Goal: Task Accomplishment & Management: Manage account settings

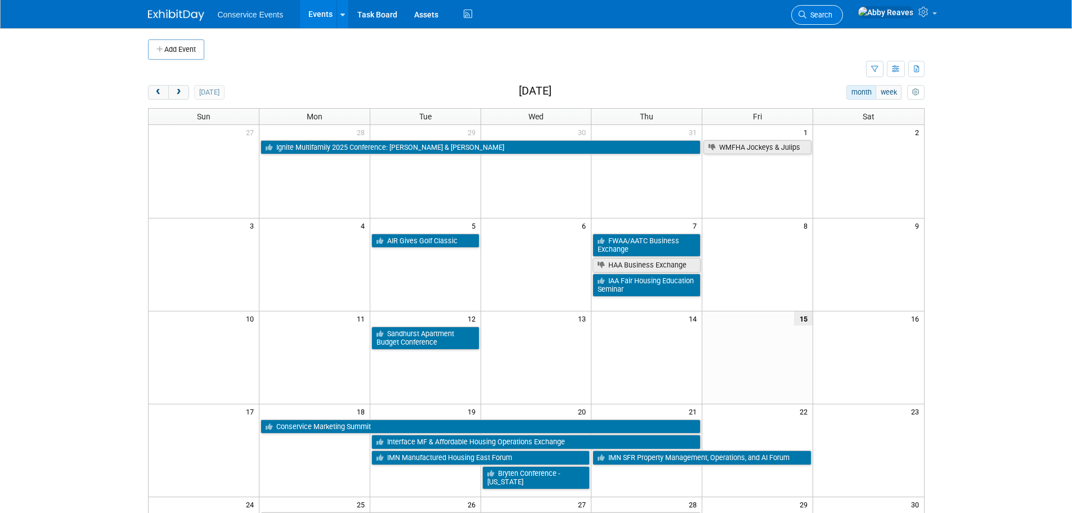
click at [843, 22] on link "Search" at bounding box center [817, 15] width 52 height 20
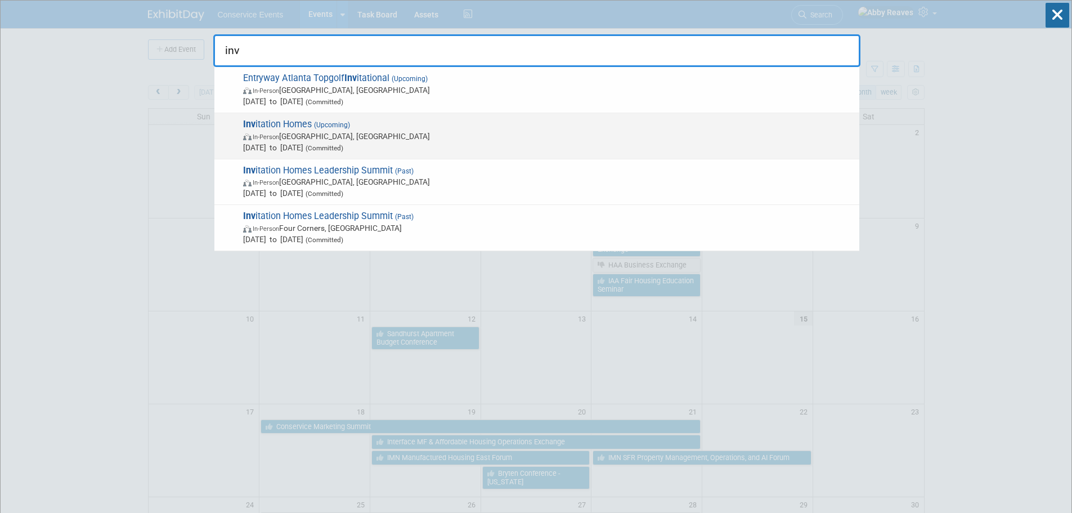
type input "inv"
click at [404, 138] on span "In-Person New Orleans, LA" at bounding box center [548, 136] width 611 height 11
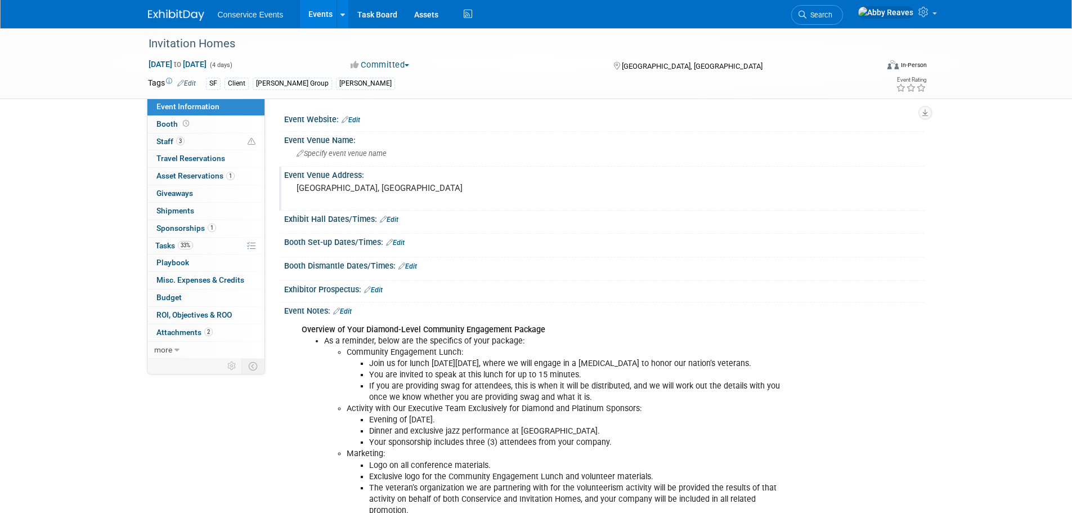
click at [380, 189] on pre "[GEOGRAPHIC_DATA], [GEOGRAPHIC_DATA]" at bounding box center [418, 188] width 242 height 10
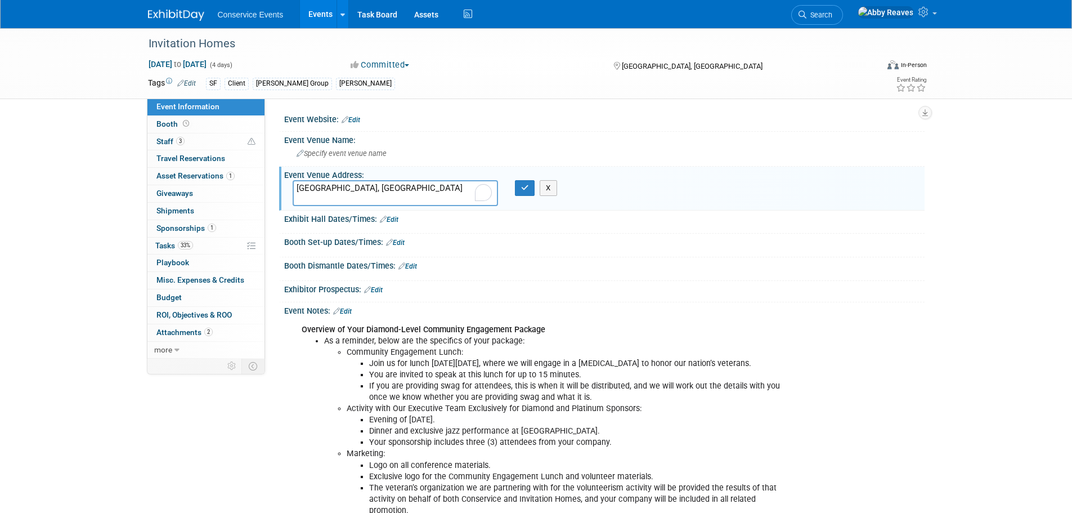
drag, startPoint x: 380, startPoint y: 189, endPoint x: 289, endPoint y: 190, distance: 90.6
click at [289, 190] on div "[GEOGRAPHIC_DATA], [GEOGRAPHIC_DATA]" at bounding box center [395, 193] width 222 height 26
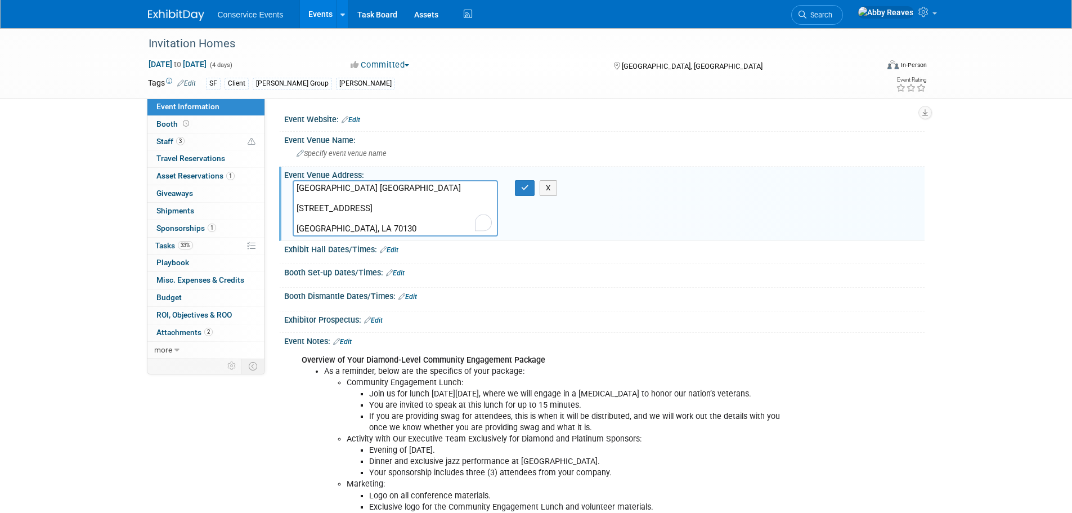
click at [298, 230] on textarea "Four Seasons Hotel New Orleans 2 Canal St New Orleans, LA 70130" at bounding box center [395, 208] width 205 height 56
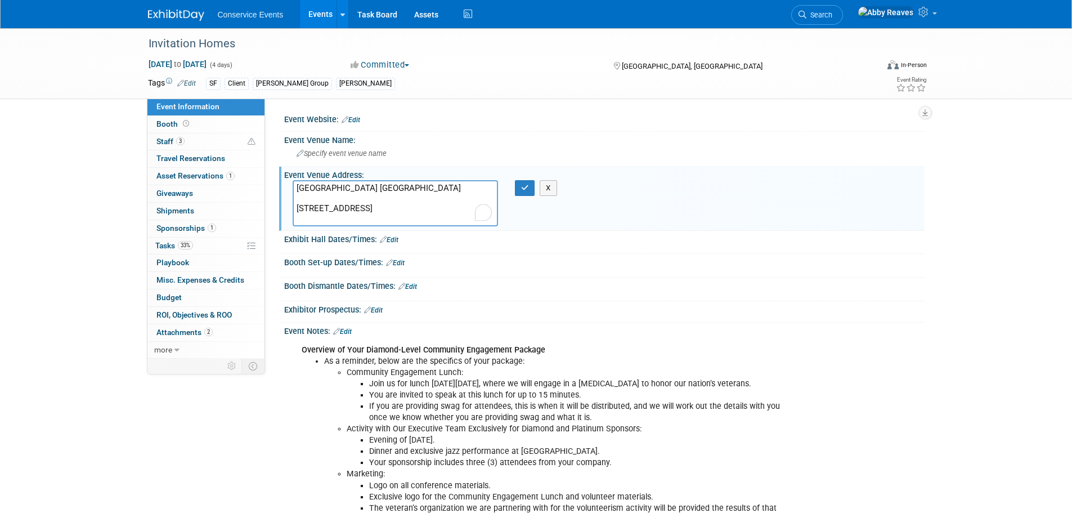
click at [297, 206] on textarea "Four Seasons Hotel New Orleans 2 Canal St New Orleans, LA 70130" at bounding box center [395, 203] width 205 height 46
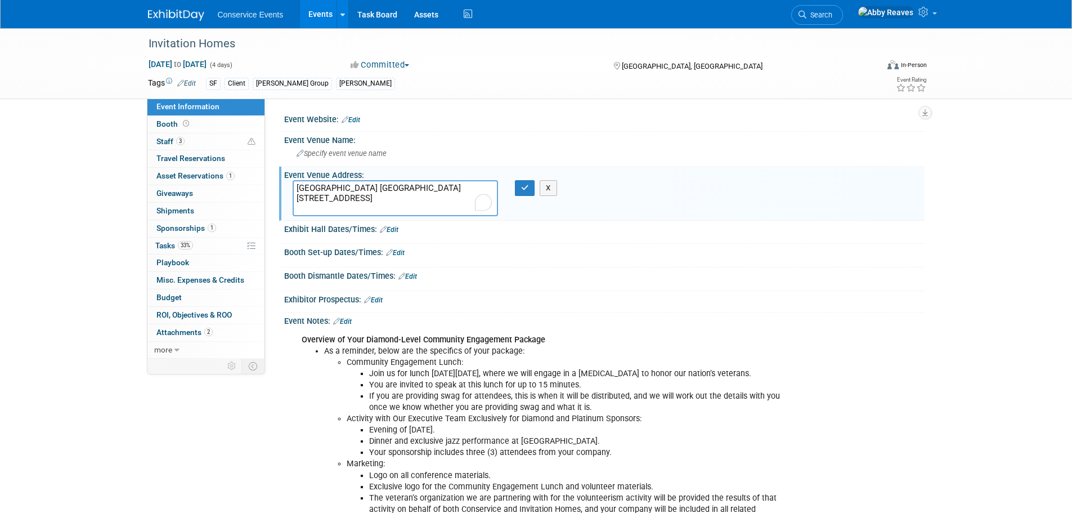
drag, startPoint x: 423, startPoint y: 184, endPoint x: 276, endPoint y: 193, distance: 147.2
click at [276, 193] on div "Event Website: Edit Event Venue Name: Specify event venue name Event Venue Addr…" at bounding box center [595, 229] width 660 height 260
type textarea "Four Seasons Hotel New Orleans 2 Canal St New Orleans, LA 70130"
drag, startPoint x: 529, startPoint y: 191, endPoint x: 389, endPoint y: 169, distance: 141.2
click at [528, 191] on icon "button" at bounding box center [525, 187] width 8 height 7
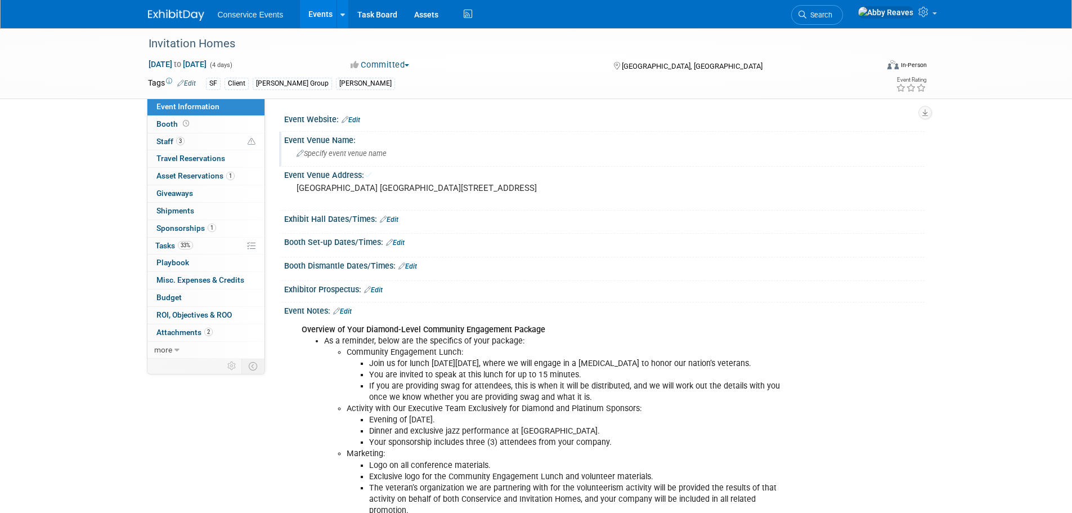
click at [370, 155] on span "Specify event venue name" at bounding box center [342, 153] width 90 height 8
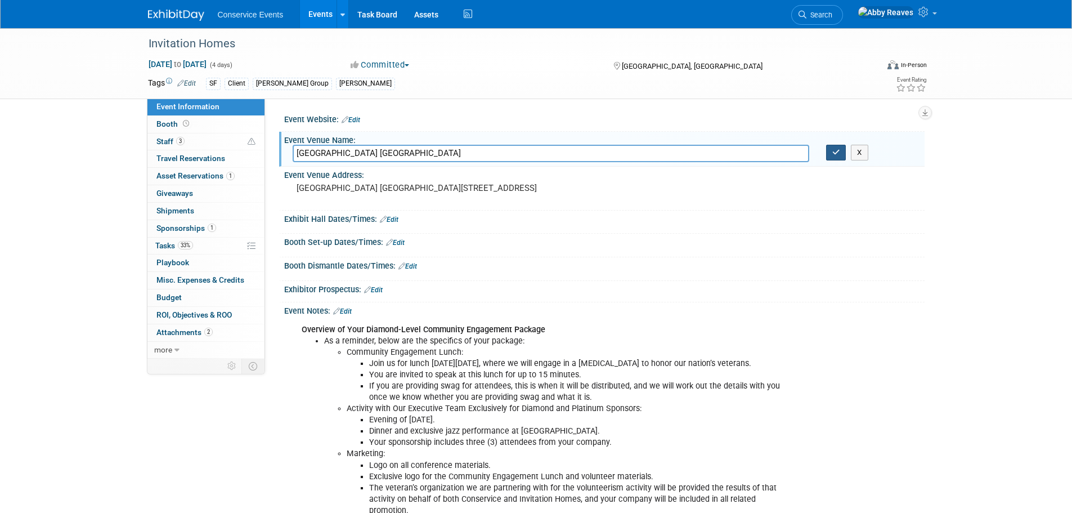
type input "Four Seasons Hotel New Orleans"
click at [834, 149] on icon "button" at bounding box center [836, 152] width 8 height 7
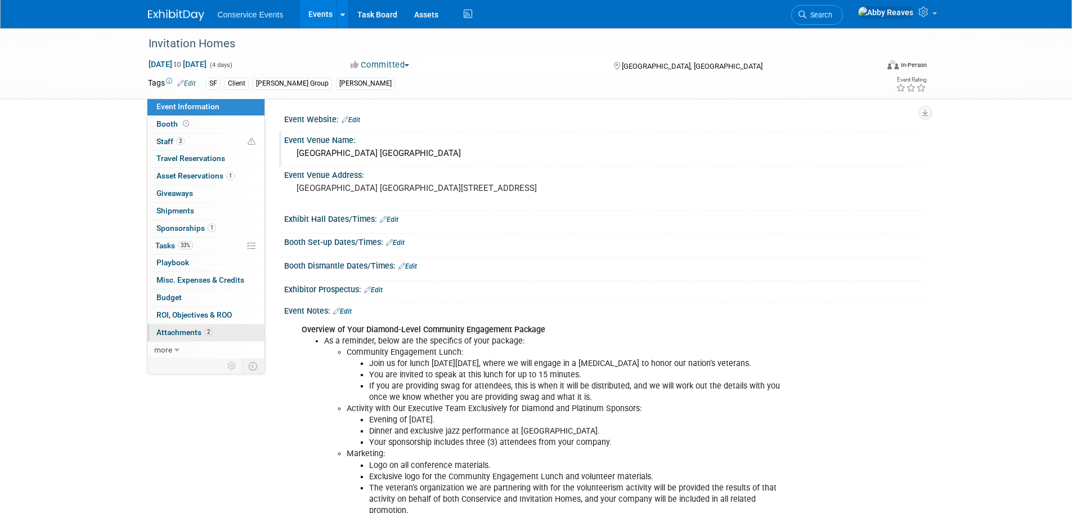
click at [222, 335] on link "2 Attachments 2" at bounding box center [205, 332] width 117 height 17
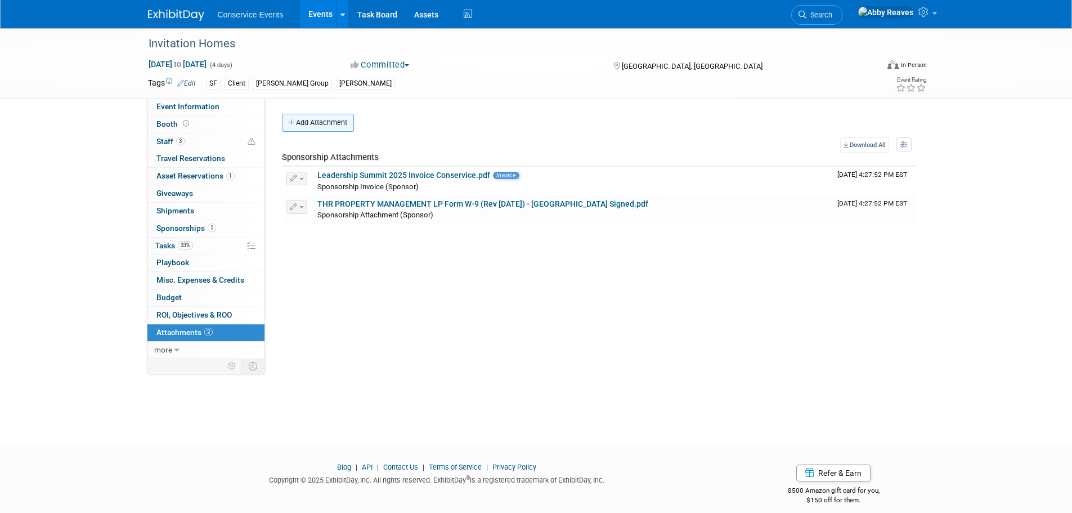
click at [326, 118] on button "Add Attachment" at bounding box center [318, 123] width 72 height 18
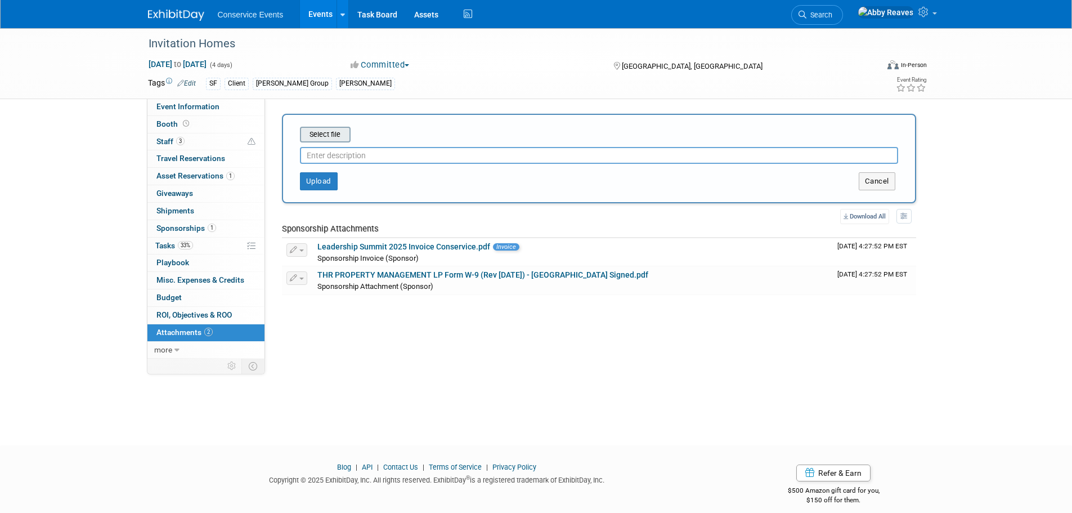
click at [320, 129] on input "file" at bounding box center [283, 135] width 134 height 14
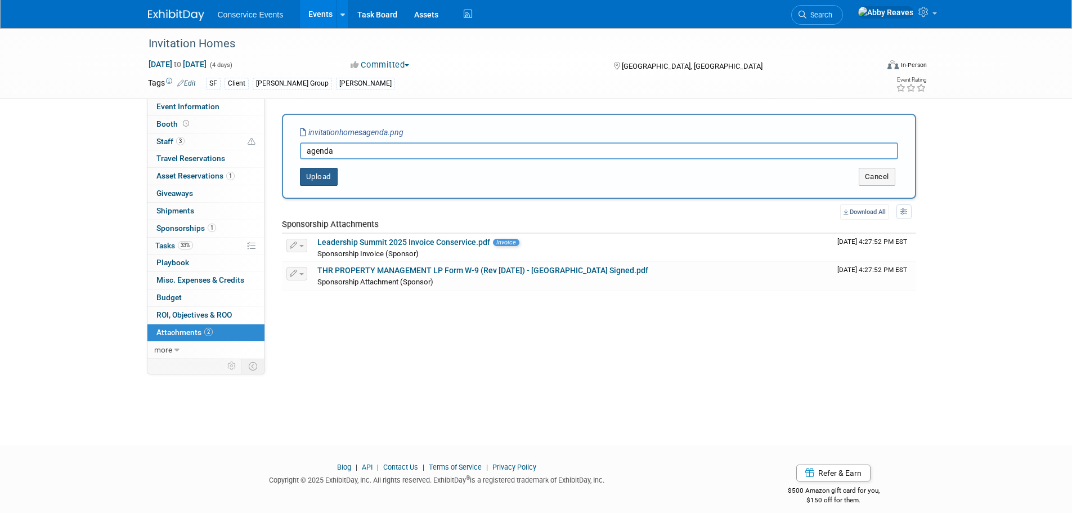
type input "agenda"
click at [322, 177] on button "Upload" at bounding box center [319, 177] width 38 height 18
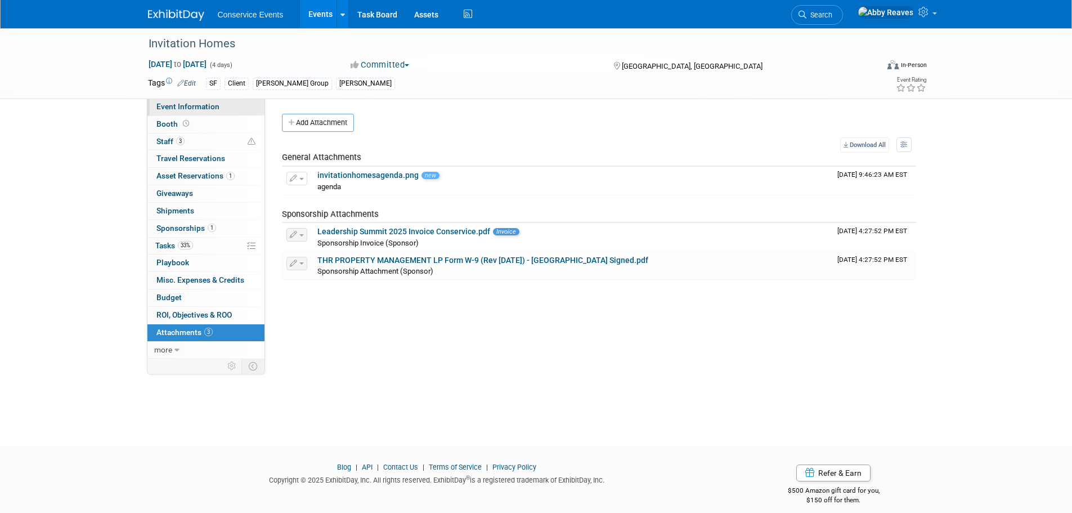
click at [232, 102] on link "Event Information" at bounding box center [205, 107] width 117 height 17
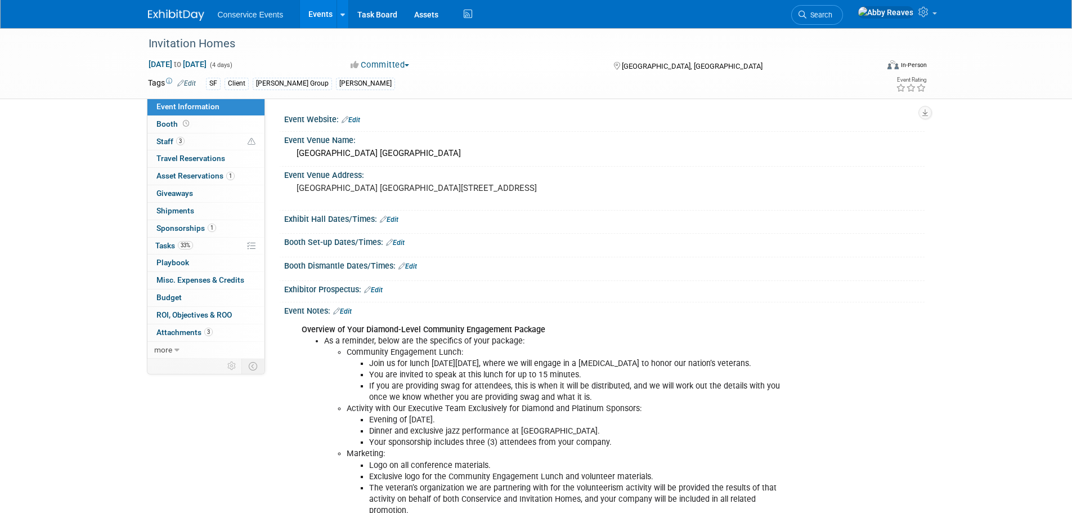
click at [393, 223] on link "Edit" at bounding box center [389, 220] width 19 height 8
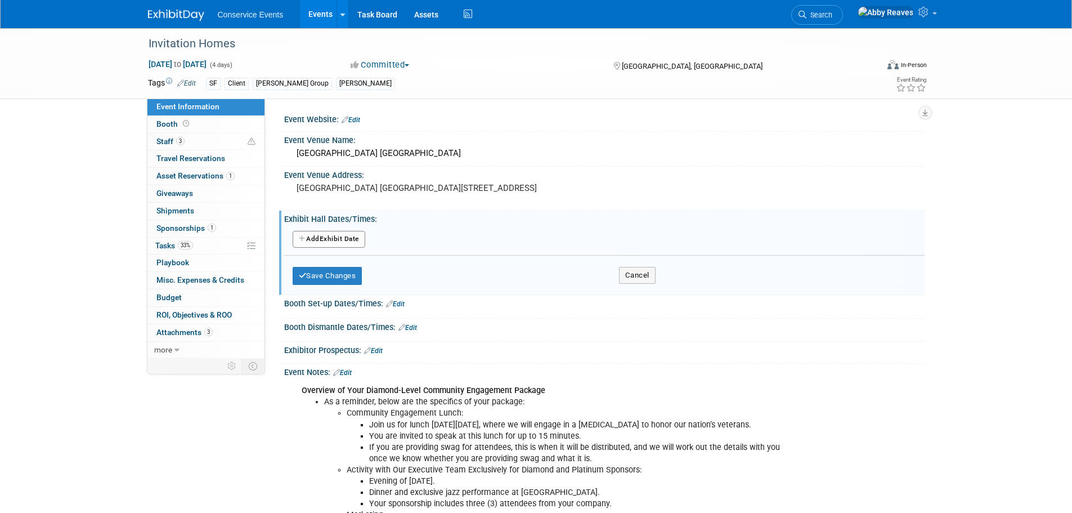
click at [360, 248] on button "Add Another Exhibit Date" at bounding box center [329, 239] width 73 height 17
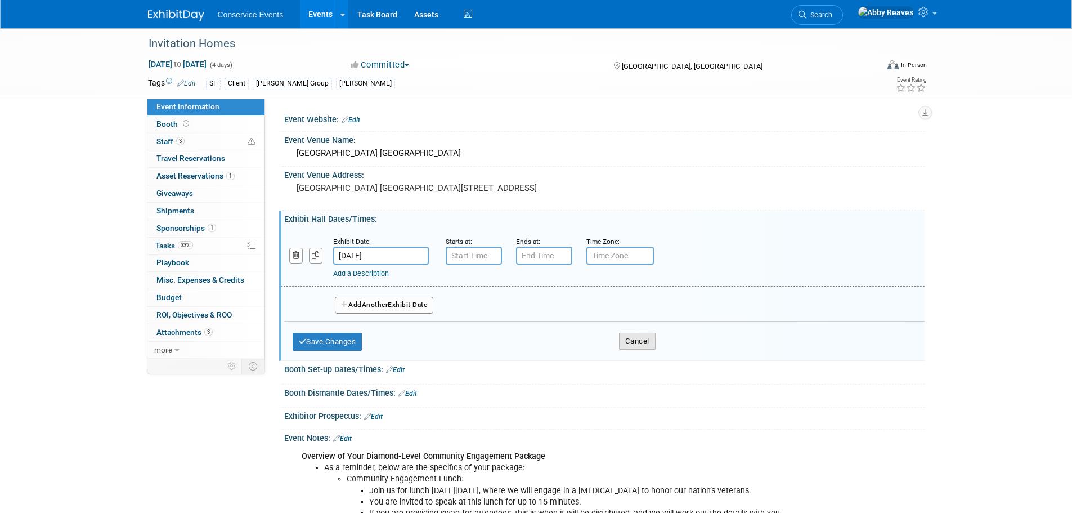
click at [630, 350] on button "Cancel" at bounding box center [637, 341] width 37 height 17
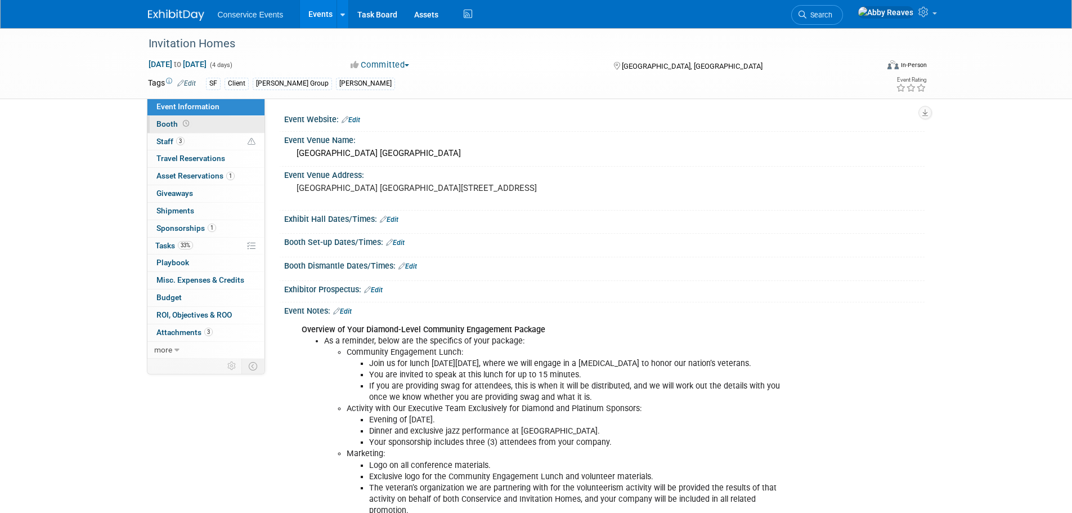
drag, startPoint x: 180, startPoint y: 143, endPoint x: 185, endPoint y: 118, distance: 25.9
click at [180, 143] on span "3" at bounding box center [180, 141] width 8 height 8
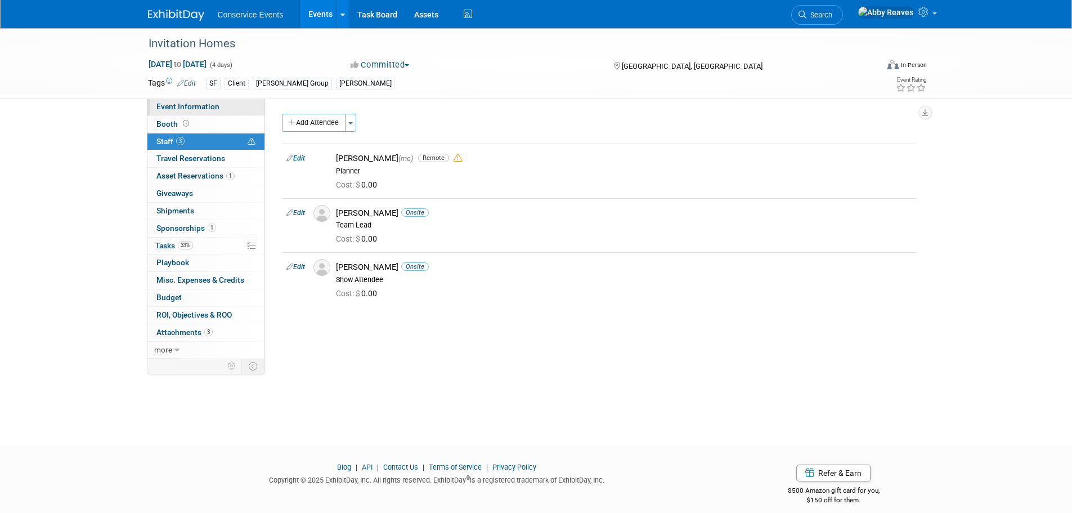
click at [185, 108] on span "Event Information" at bounding box center [187, 106] width 63 height 9
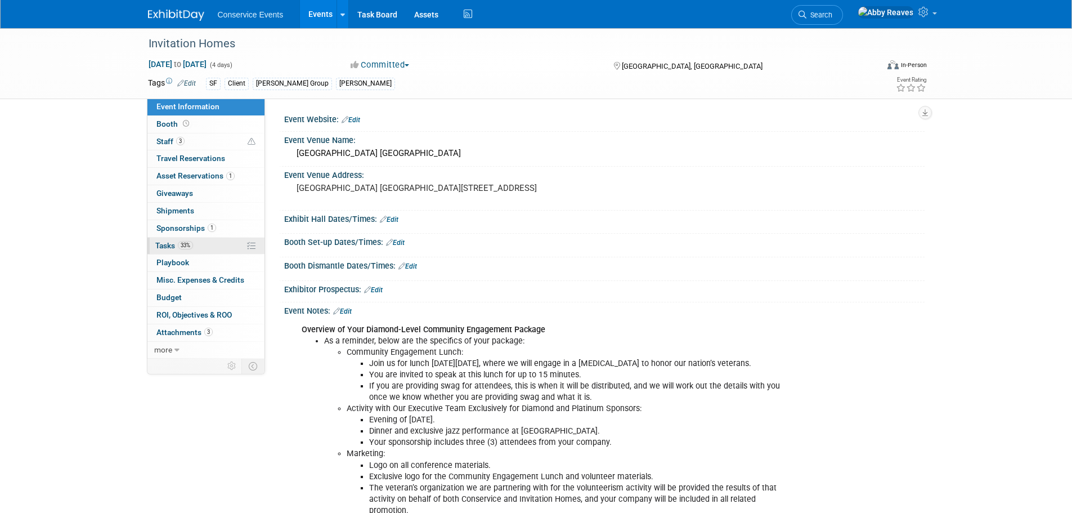
click at [164, 245] on span "Tasks 33%" at bounding box center [174, 245] width 38 height 9
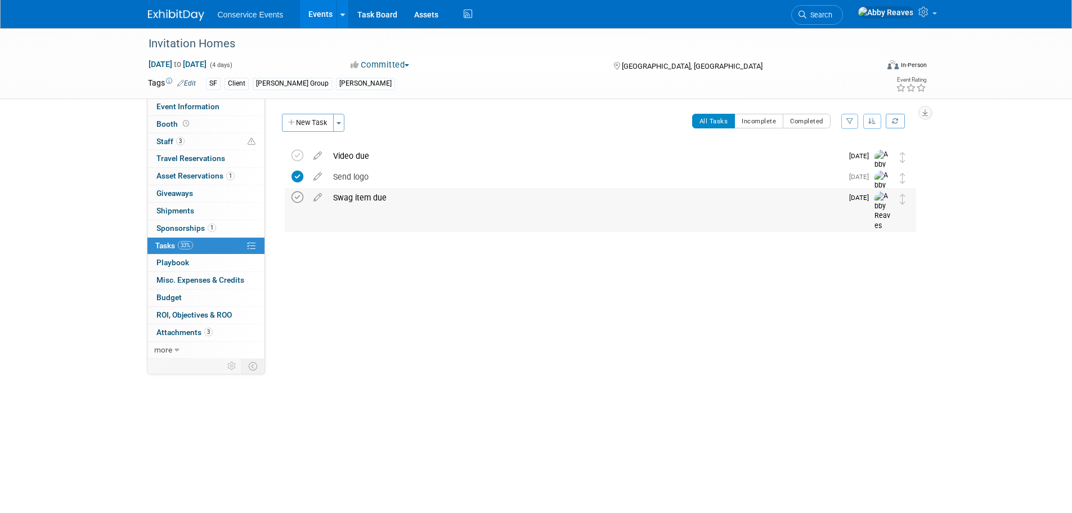
click at [300, 200] on icon at bounding box center [298, 197] width 12 height 12
click at [224, 141] on link "3 Staff 3" at bounding box center [205, 141] width 117 height 17
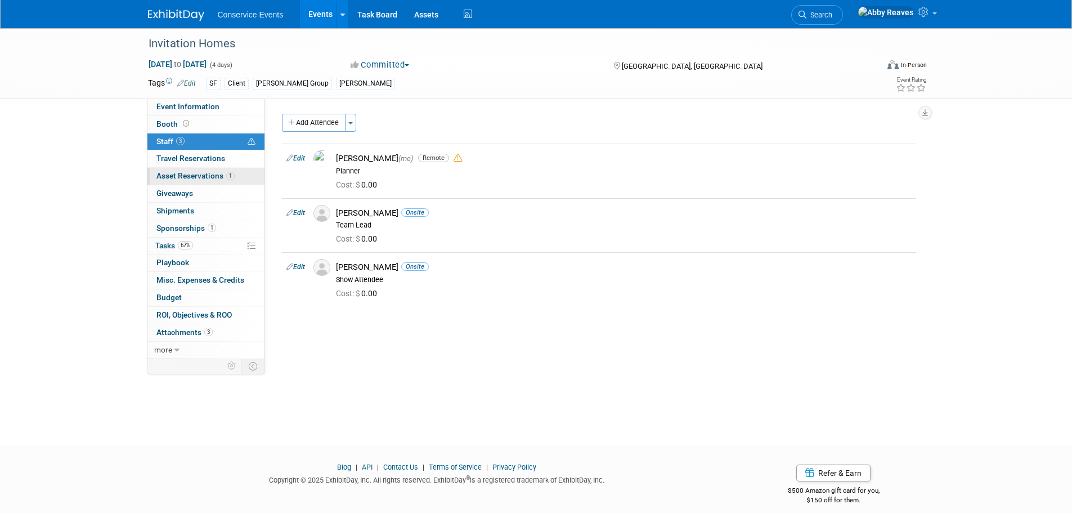
click at [222, 172] on span "Asset Reservations 1" at bounding box center [195, 175] width 78 height 9
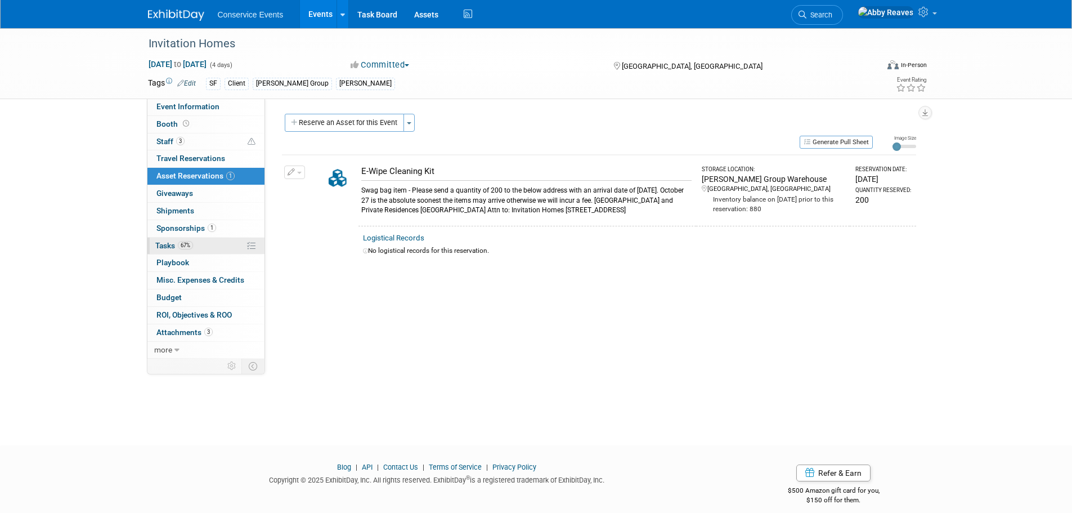
click at [211, 247] on link "67% Tasks 67%" at bounding box center [205, 246] width 117 height 17
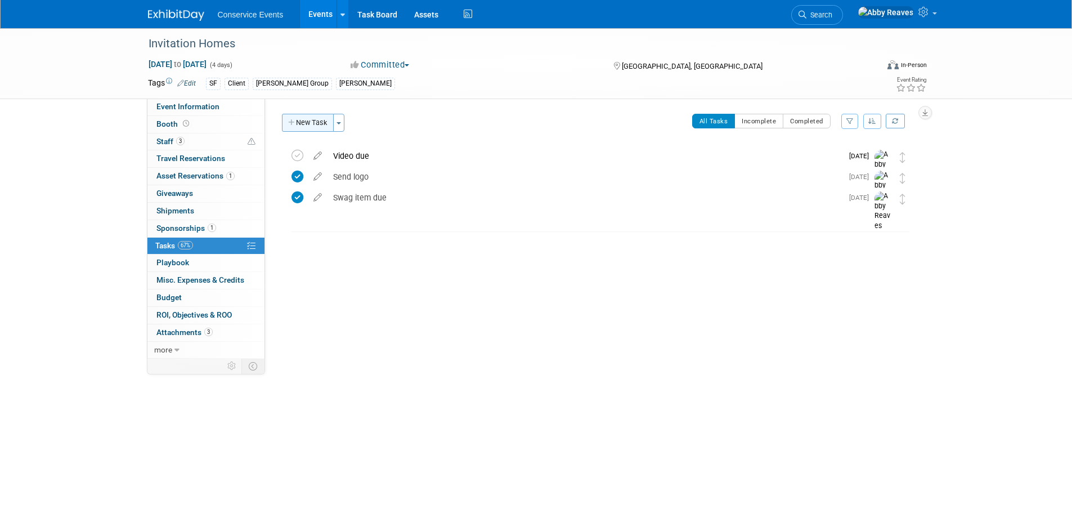
click at [298, 128] on button "New Task" at bounding box center [308, 123] width 52 height 18
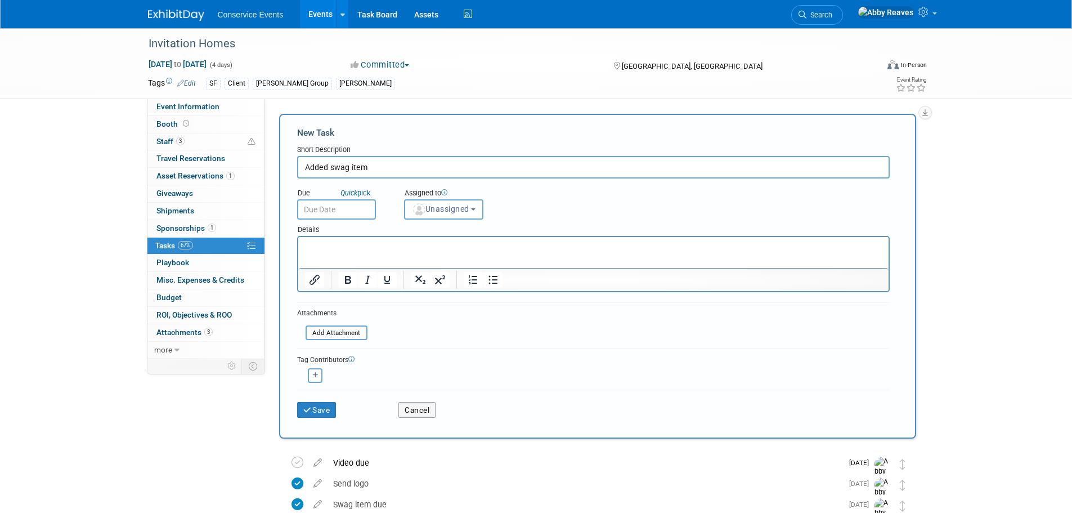
type input "Added swag item"
click at [365, 209] on input "text" at bounding box center [336, 209] width 79 height 20
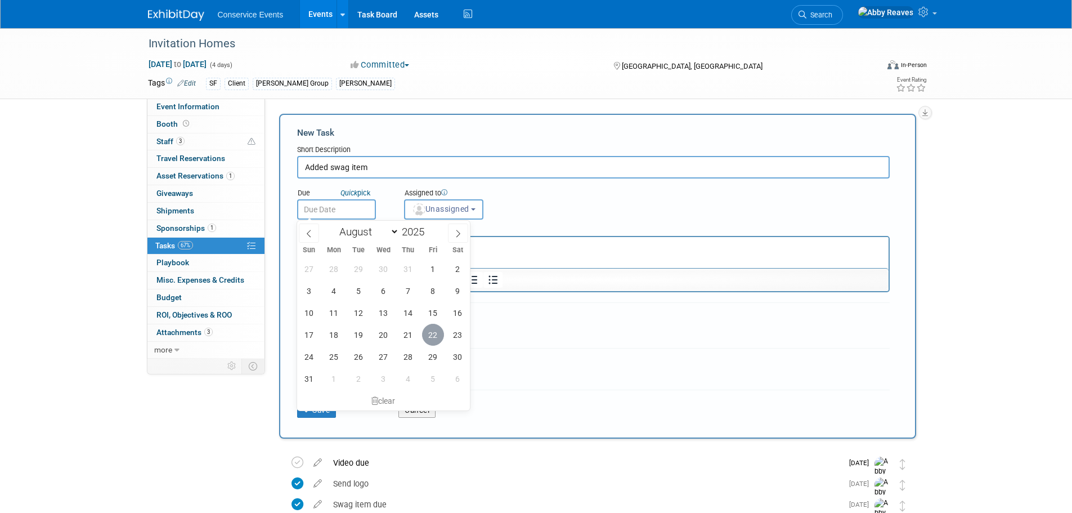
click at [430, 338] on span "22" at bounding box center [433, 335] width 22 height 22
type input "Aug 22, 2025"
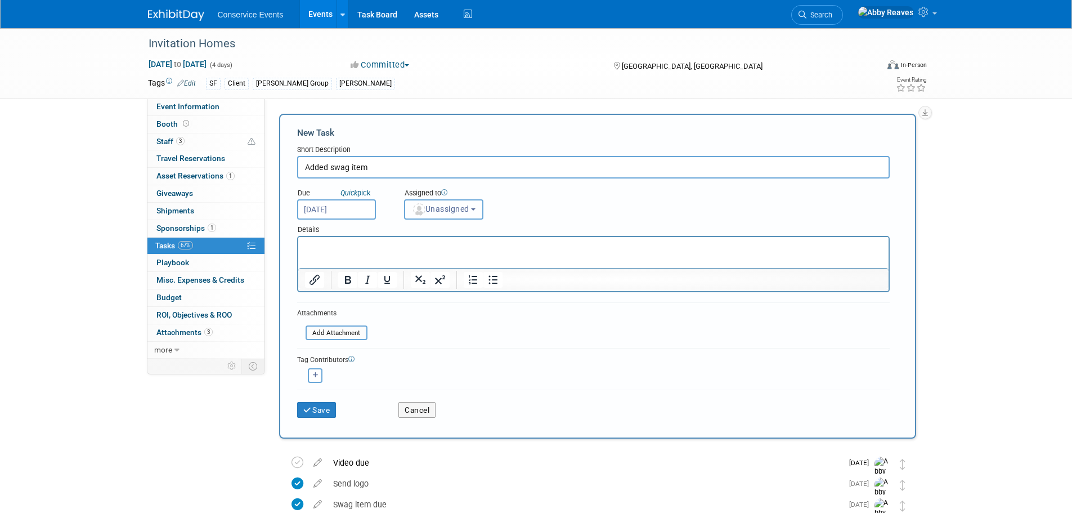
click at [441, 210] on span "Unassigned" at bounding box center [440, 208] width 57 height 9
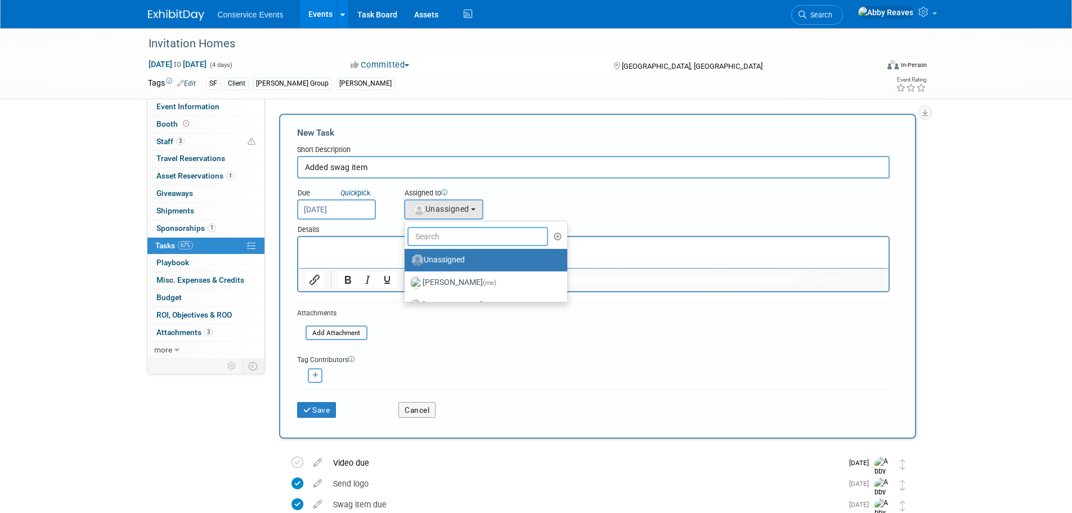
click at [442, 234] on input "text" at bounding box center [478, 236] width 141 height 19
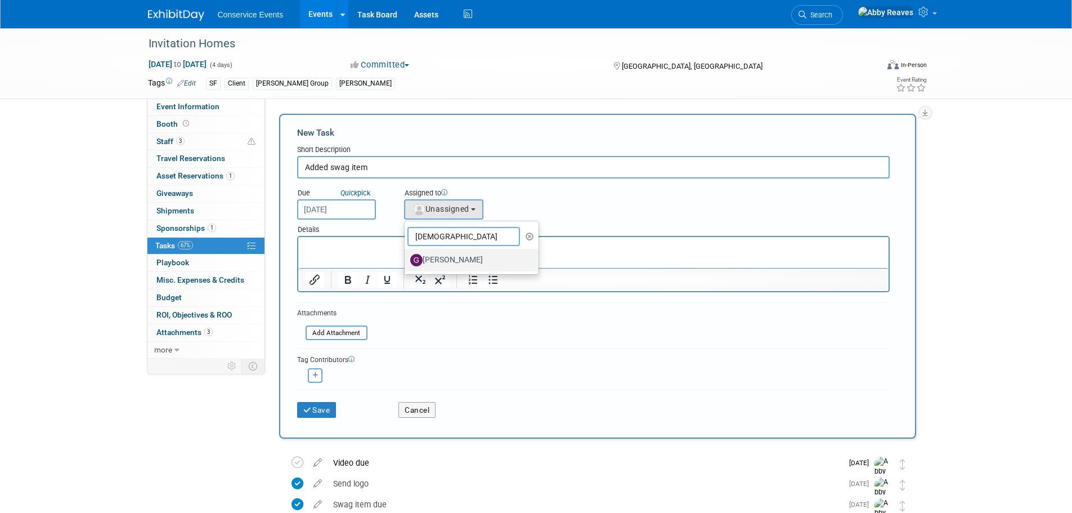
type input "gay"
drag, startPoint x: 447, startPoint y: 263, endPoint x: 149, endPoint y: 25, distance: 381.7
click at [447, 263] on label "Gayle Reese" at bounding box center [469, 260] width 118 height 18
click at [406, 262] on input "Gayle Reese" at bounding box center [402, 258] width 7 height 7
select select "24d876ef-3729-40d6-9e1b-f5720e575caa"
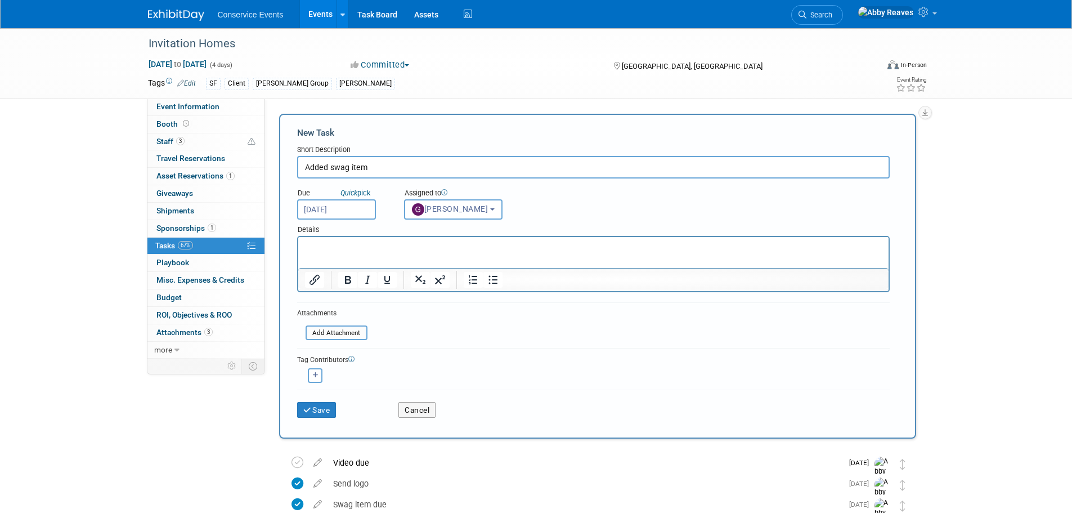
click at [437, 253] on html at bounding box center [593, 245] width 590 height 16
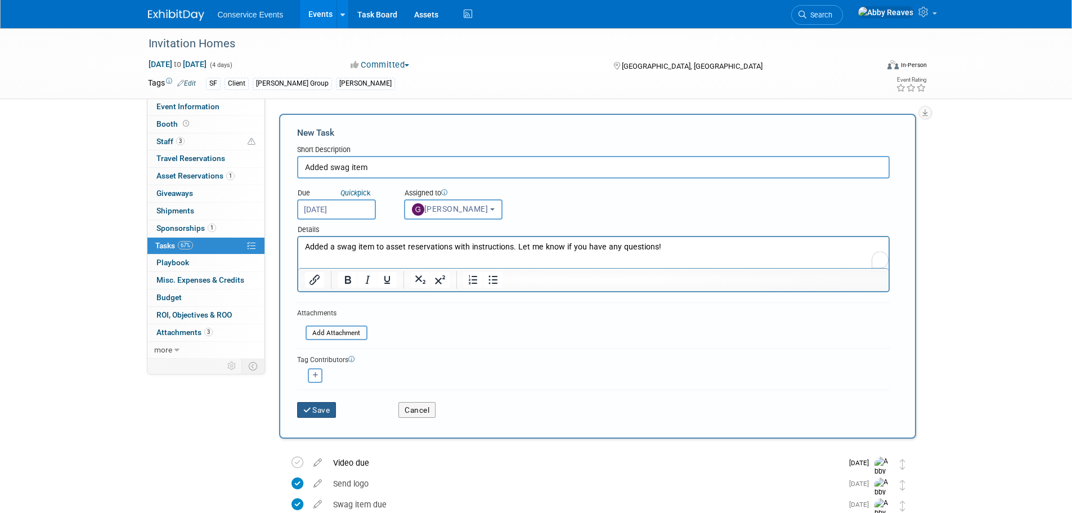
click at [309, 411] on icon "submit" at bounding box center [308, 410] width 10 height 8
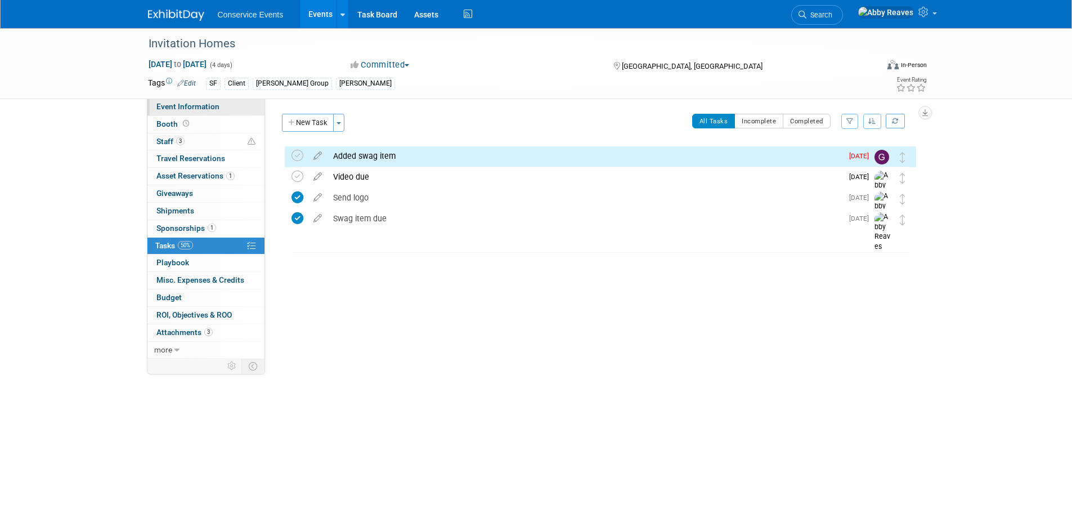
click at [234, 110] on link "Event Information" at bounding box center [205, 107] width 117 height 17
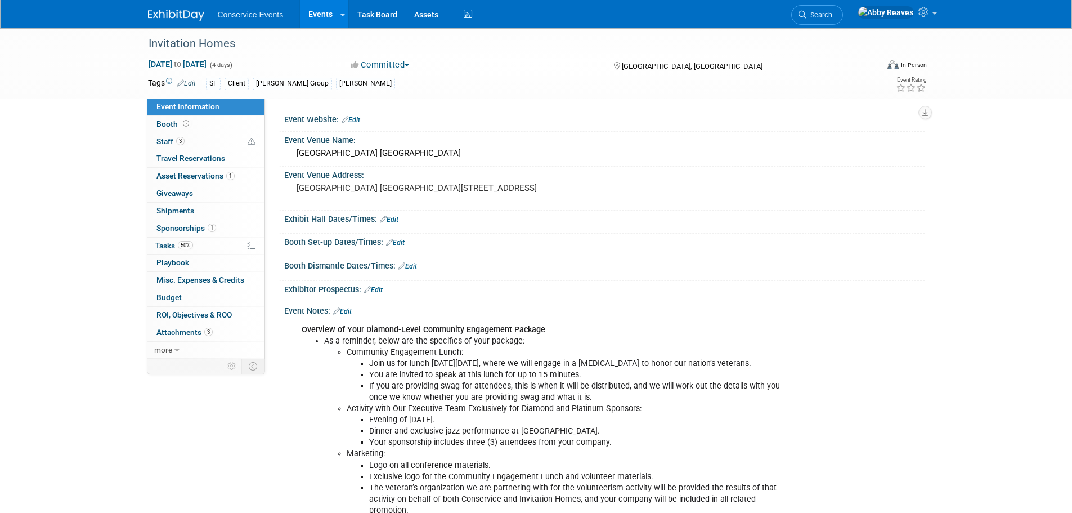
click at [318, 17] on link "Events" at bounding box center [320, 14] width 41 height 28
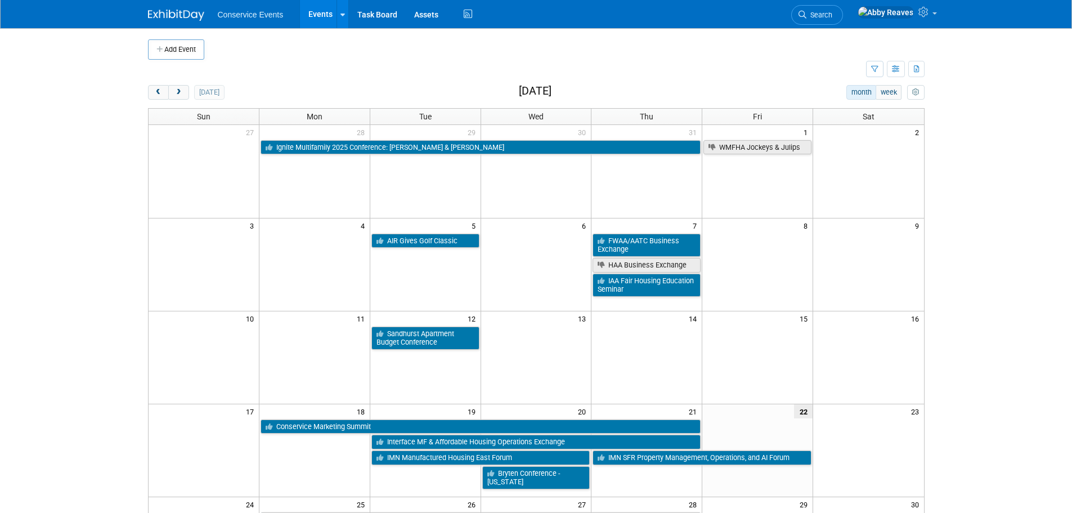
click at [841, 8] on link "Search" at bounding box center [817, 15] width 52 height 20
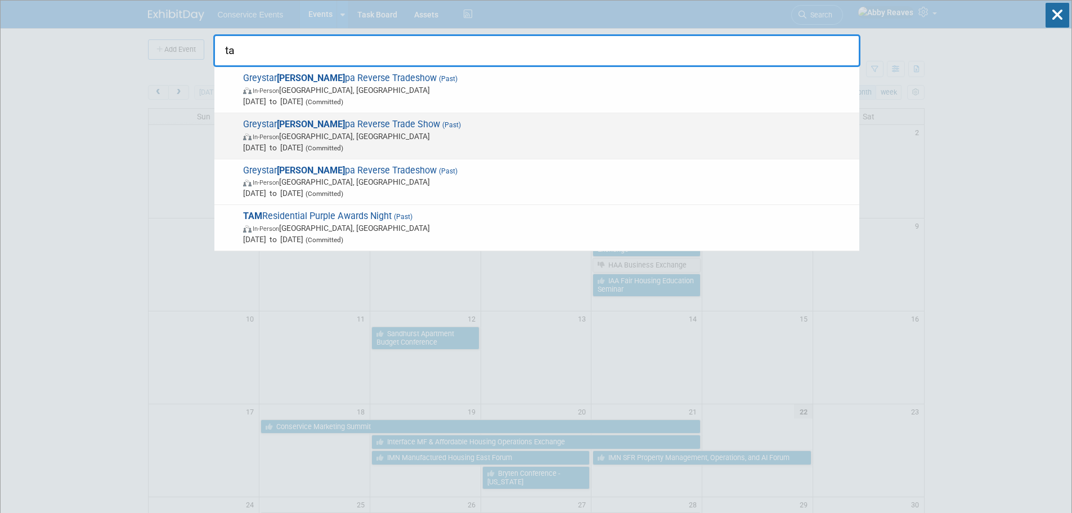
type input "t"
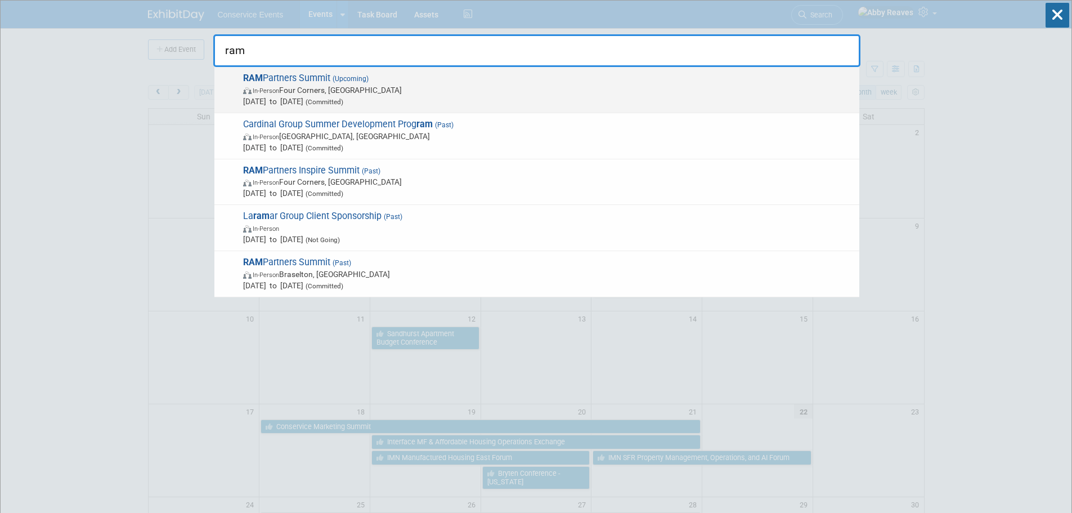
type input "ram"
click at [438, 102] on span "[DATE] to [DATE] (Committed)" at bounding box center [548, 101] width 611 height 11
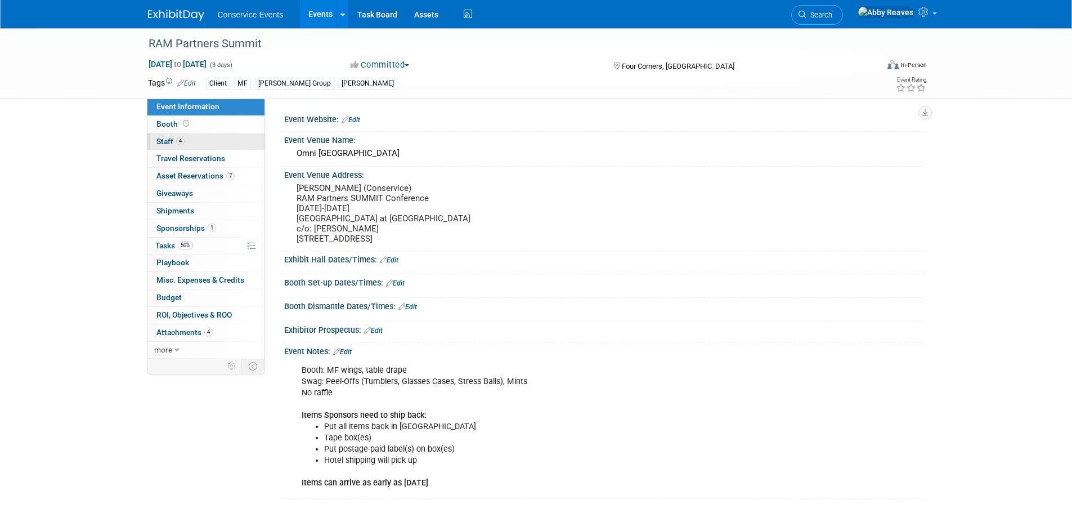
click at [182, 145] on link "4 Staff 4" at bounding box center [205, 141] width 117 height 17
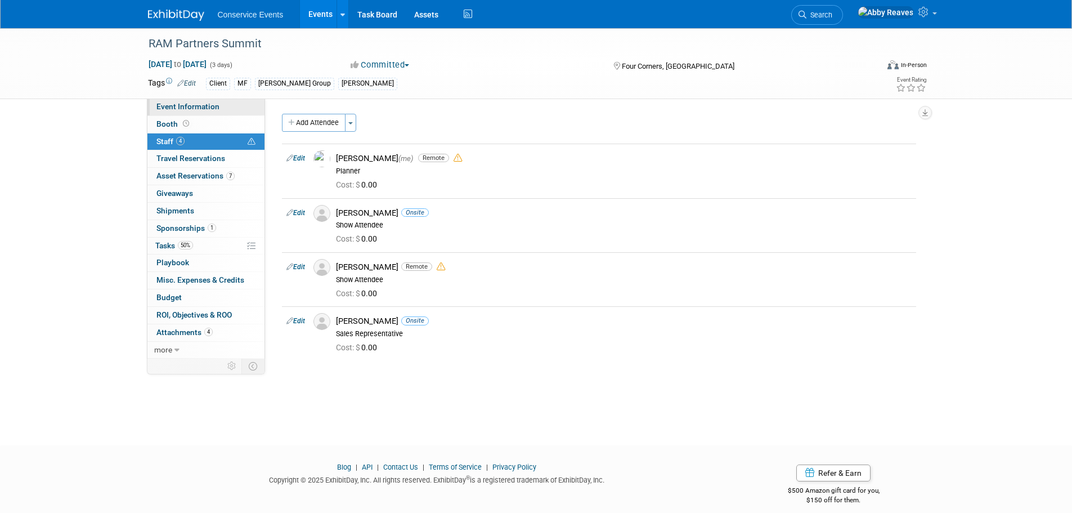
click at [199, 111] on link "Event Information" at bounding box center [205, 107] width 117 height 17
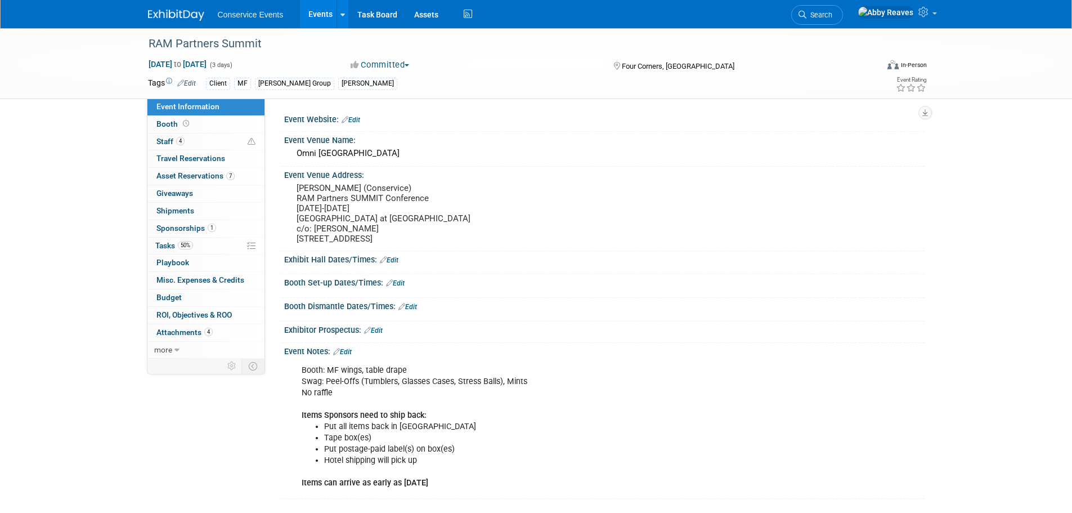
click at [351, 356] on link "Edit" at bounding box center [342, 352] width 19 height 8
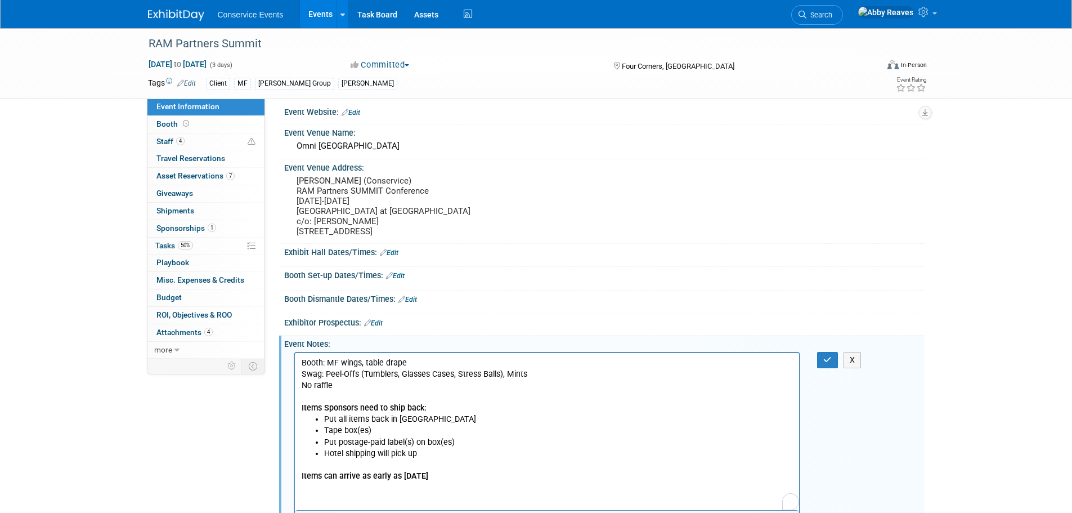
scroll to position [164, 0]
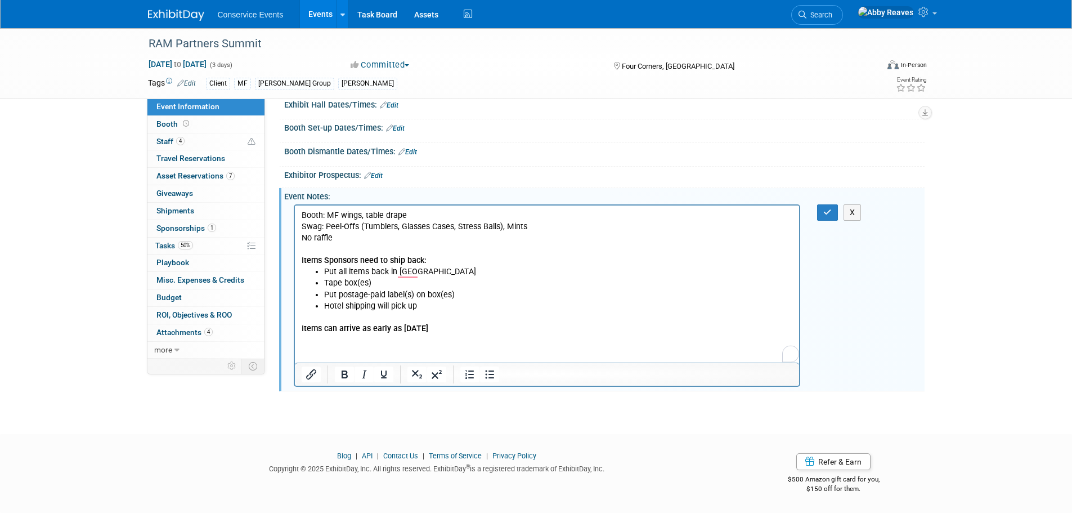
click at [461, 331] on p "Items can arrive as early as Sept 8" at bounding box center [547, 322] width 492 height 23
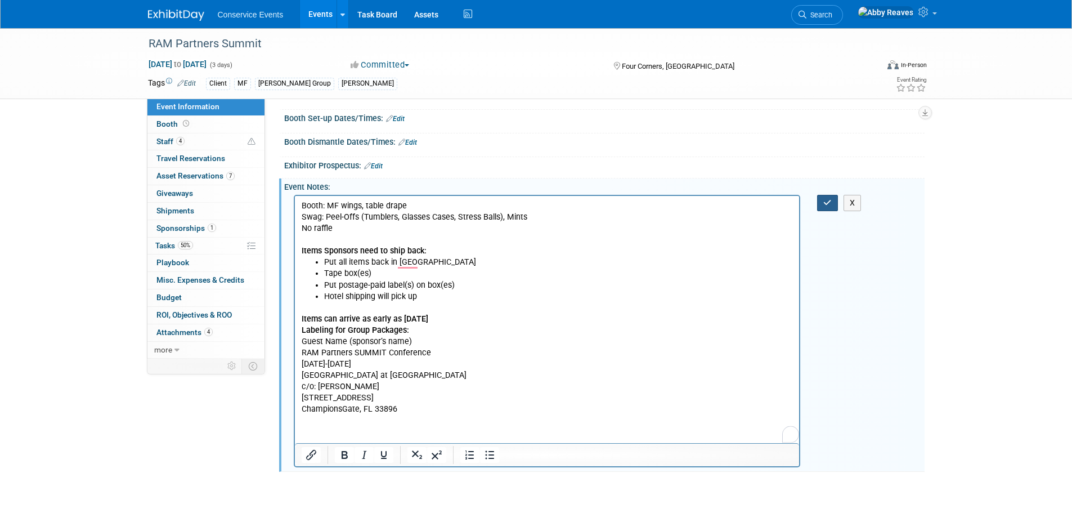
click at [826, 207] on icon "button" at bounding box center [827, 203] width 8 height 8
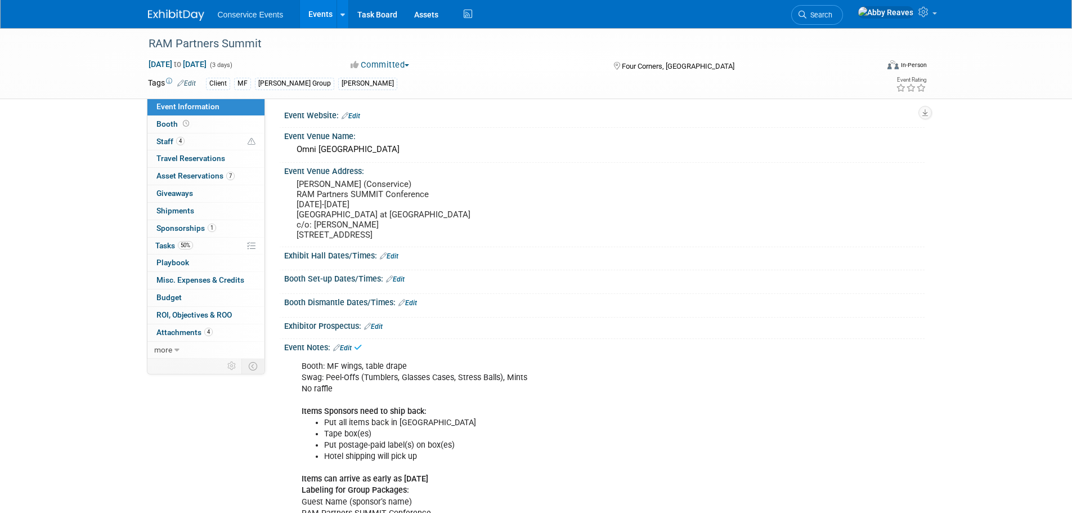
scroll to position [0, 0]
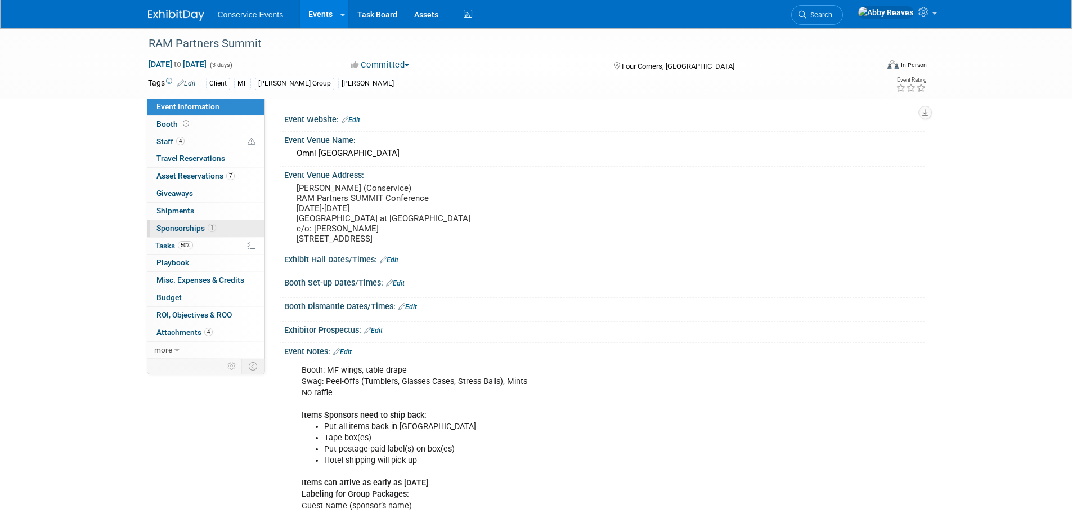
click at [173, 230] on span "Sponsorships 1" at bounding box center [186, 227] width 60 height 9
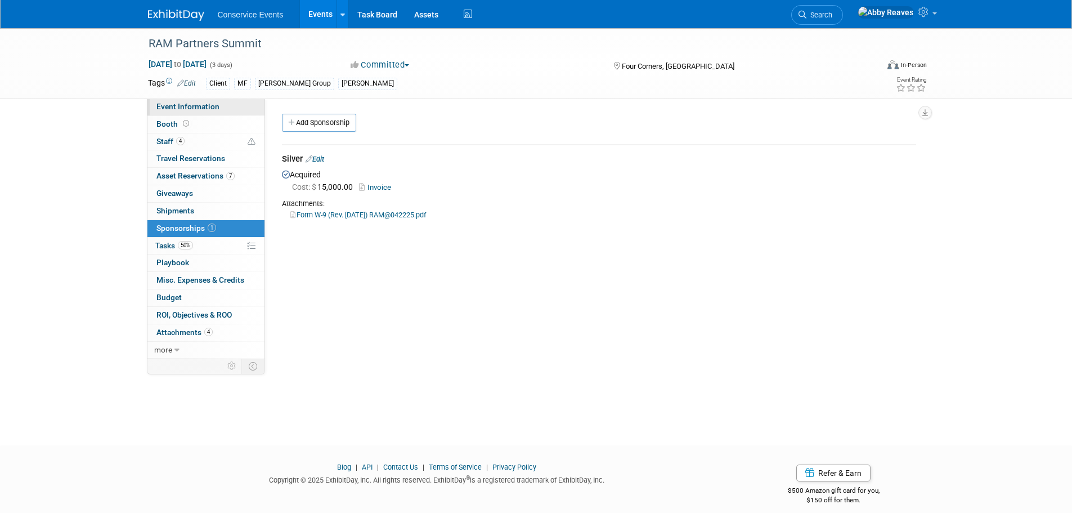
click at [167, 103] on span "Event Information" at bounding box center [187, 106] width 63 height 9
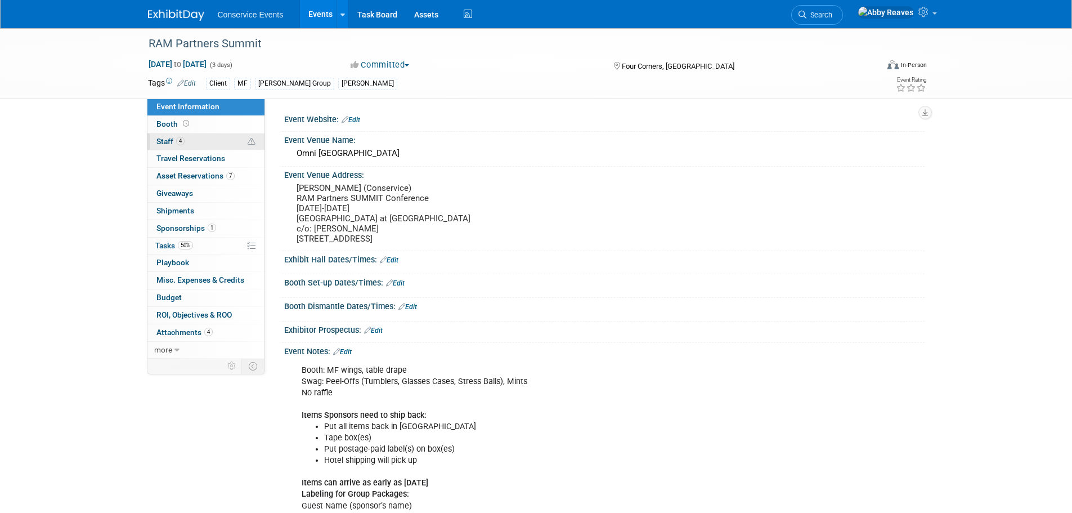
click at [233, 138] on link "4 Staff 4" at bounding box center [205, 141] width 117 height 17
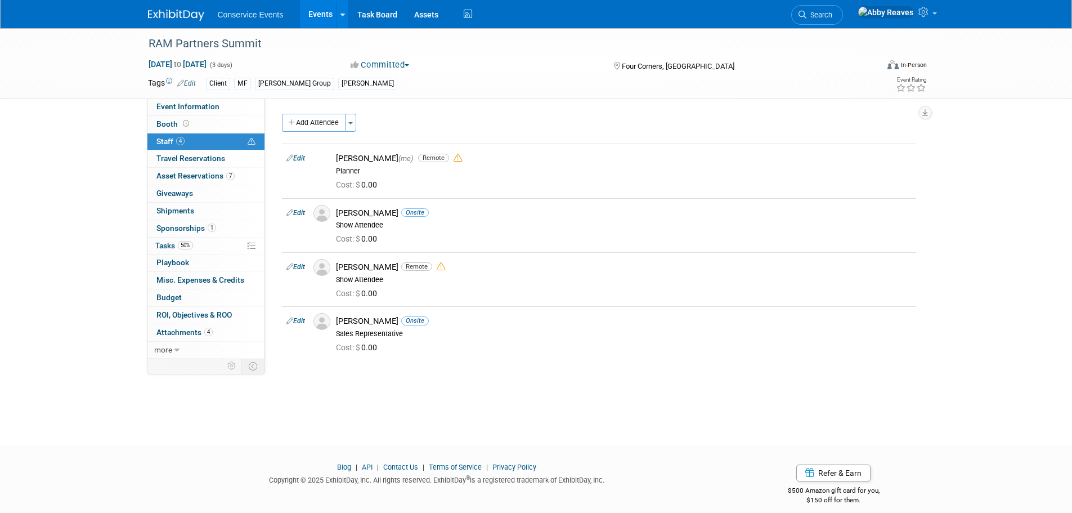
click at [324, 8] on link "Events" at bounding box center [320, 14] width 41 height 28
